Goal: Register for event/course

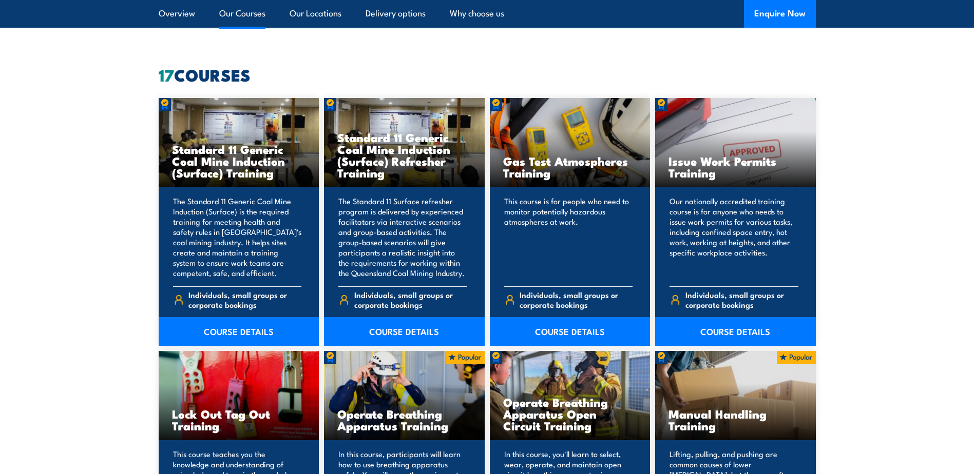
scroll to position [770, 0]
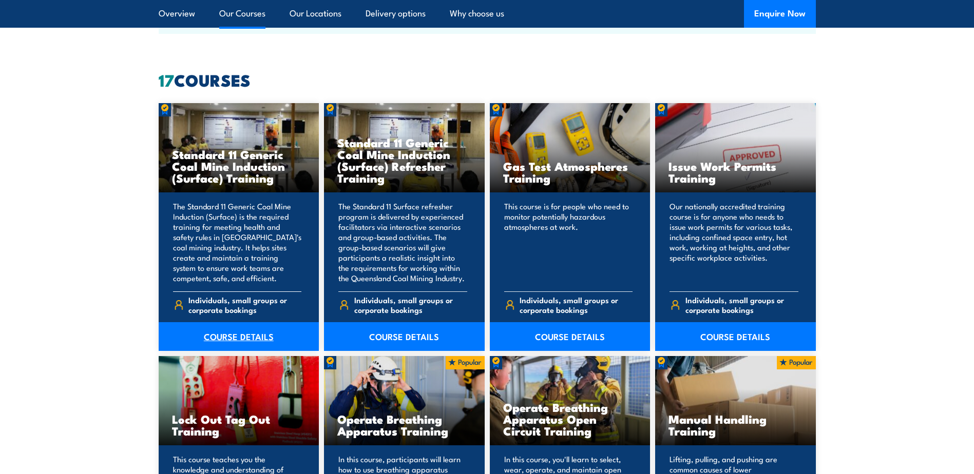
click at [246, 334] on link "COURSE DETAILS" at bounding box center [239, 336] width 161 height 29
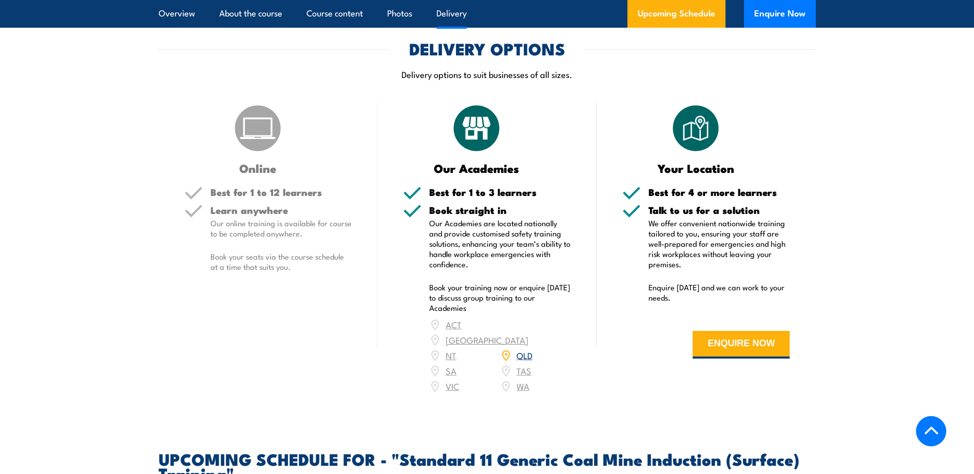
scroll to position [1489, 0]
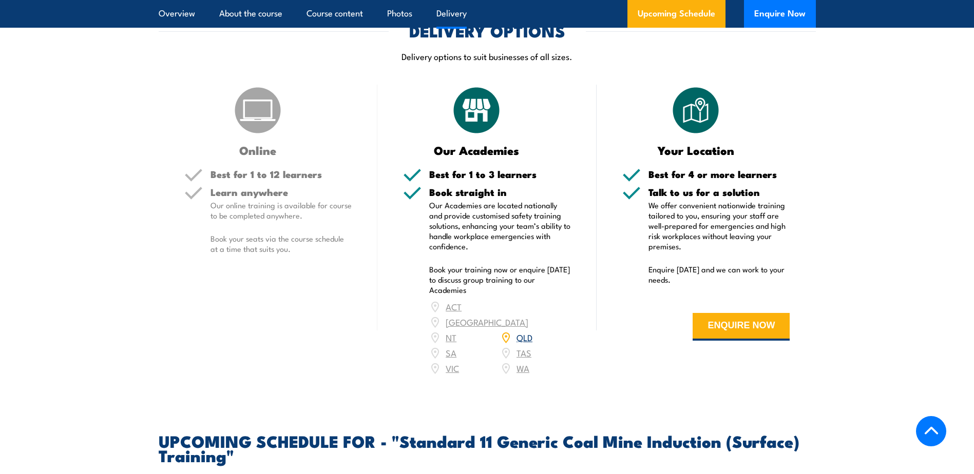
click at [519, 344] on link "QLD" at bounding box center [525, 337] width 16 height 12
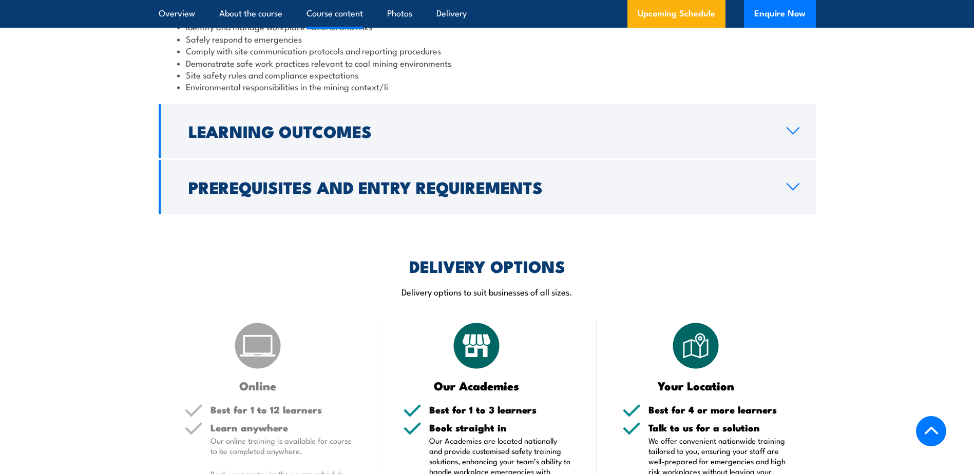
scroll to position [1284, 0]
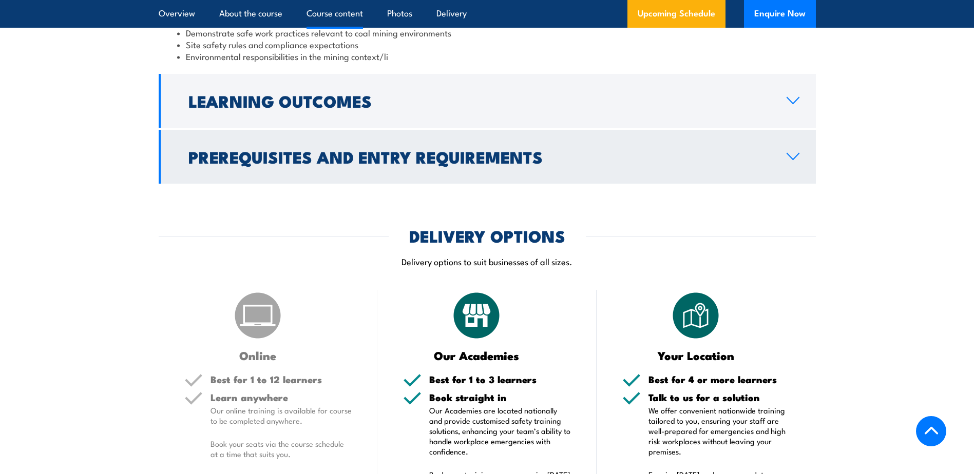
click at [786, 161] on icon at bounding box center [793, 157] width 14 height 8
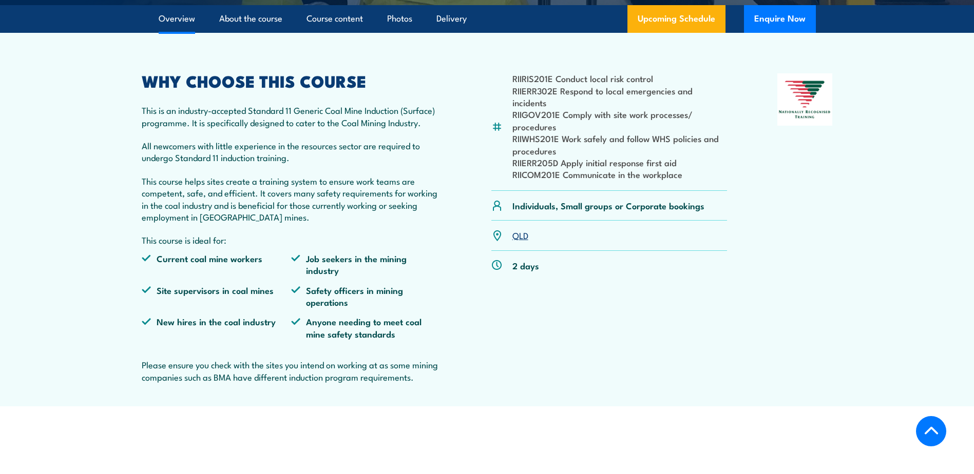
scroll to position [316, 0]
